Goal: Transaction & Acquisition: Subscribe to service/newsletter

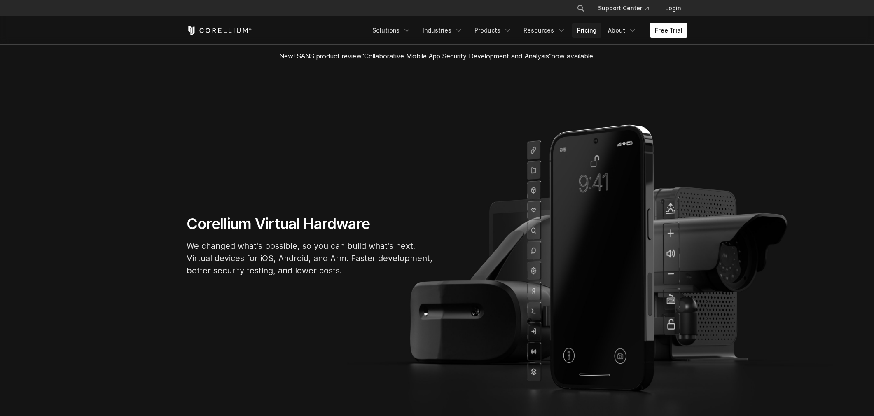
click at [597, 33] on link "Pricing" at bounding box center [586, 30] width 29 height 15
